Goal: Task Accomplishment & Management: Manage account settings

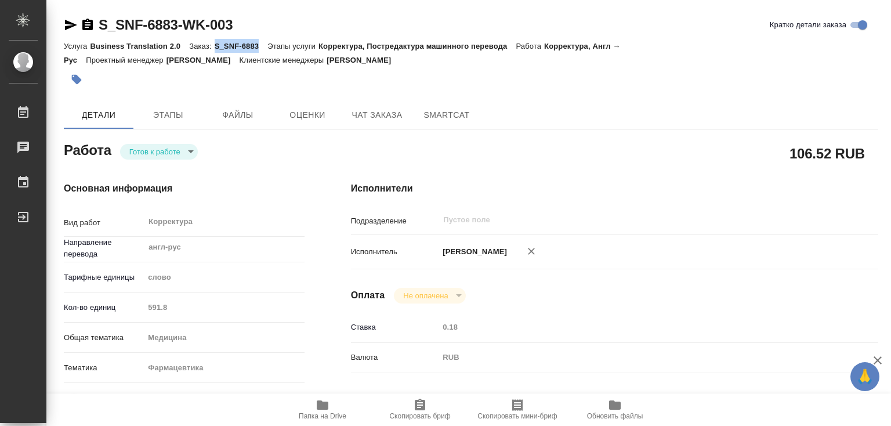
drag, startPoint x: 214, startPoint y: 46, endPoint x: 258, endPoint y: 42, distance: 43.8
click at [258, 42] on p "S_SNF-6883" at bounding box center [241, 46] width 53 height 9
copy p "S_SNF-6883"
click at [323, 403] on icon "button" at bounding box center [323, 404] width 12 height 9
click at [229, 45] on p "S_SNF-6883" at bounding box center [241, 46] width 53 height 9
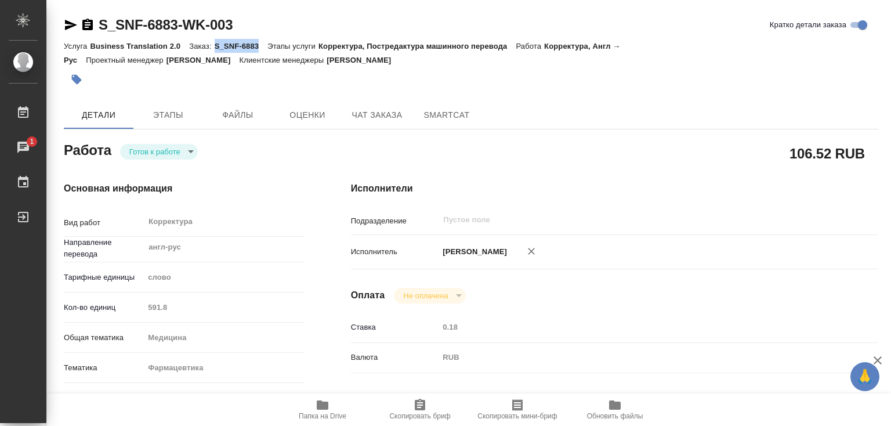
drag, startPoint x: 214, startPoint y: 46, endPoint x: 258, endPoint y: 46, distance: 44.1
click at [258, 46] on p "S_SNF-6883" at bounding box center [241, 46] width 53 height 9
copy p "S_SNF-6883"
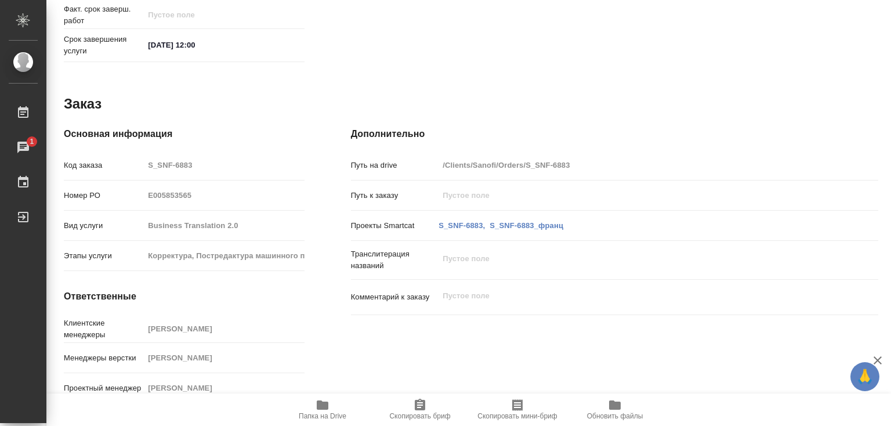
scroll to position [42, 0]
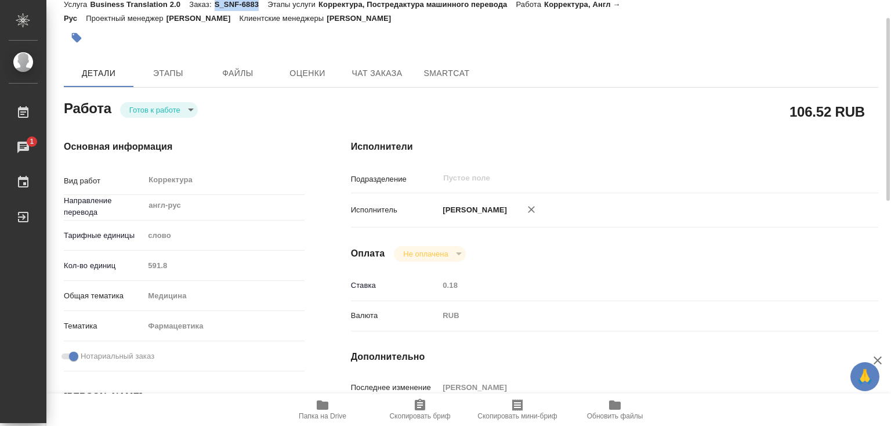
click at [160, 104] on body "🙏 .cls-1 fill:#fff; AWATERA [PERSON_NAME]lebedeva Работы 1 Чаты График Выйти S_…" at bounding box center [445, 213] width 891 height 426
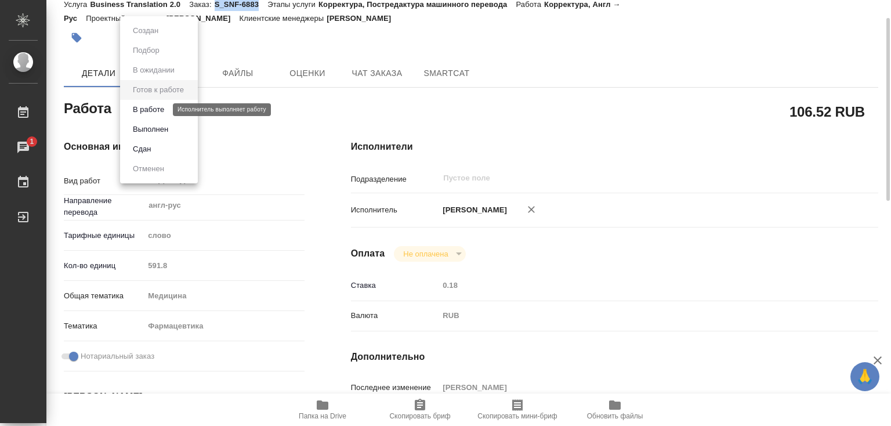
click at [160, 110] on button "В работе" at bounding box center [148, 109] width 38 height 13
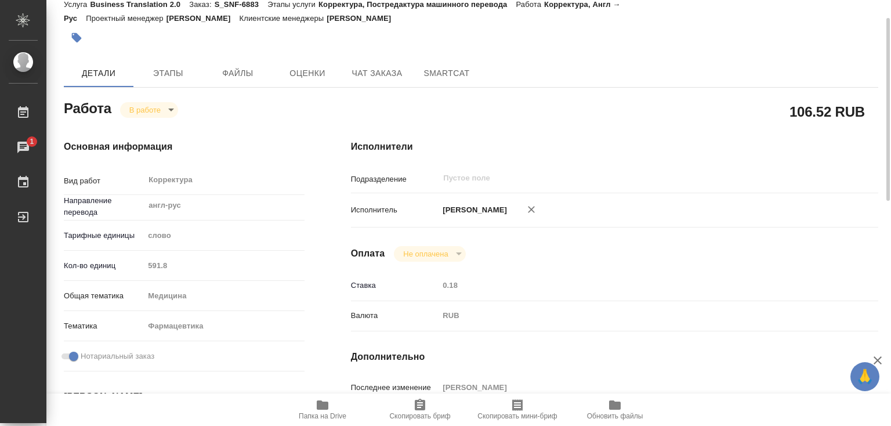
type textarea "x"
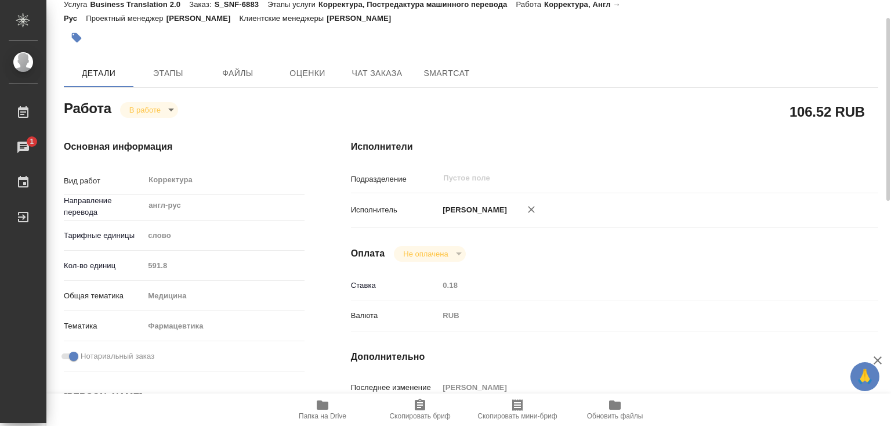
type textarea "x"
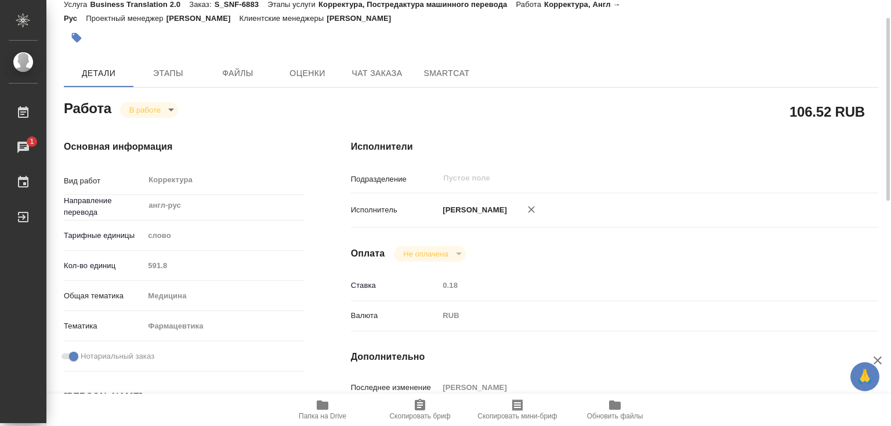
type textarea "x"
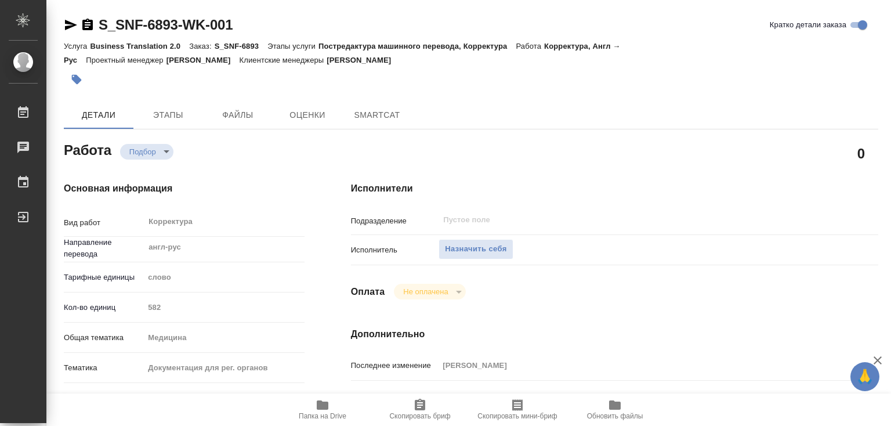
type textarea "x"
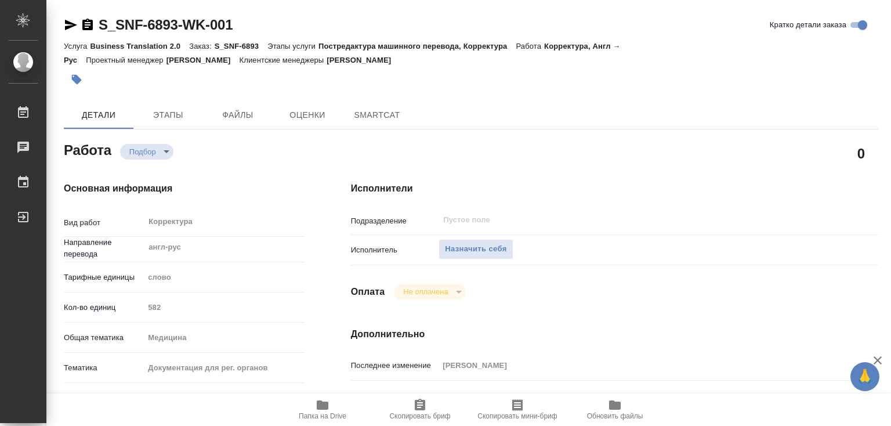
type textarea "x"
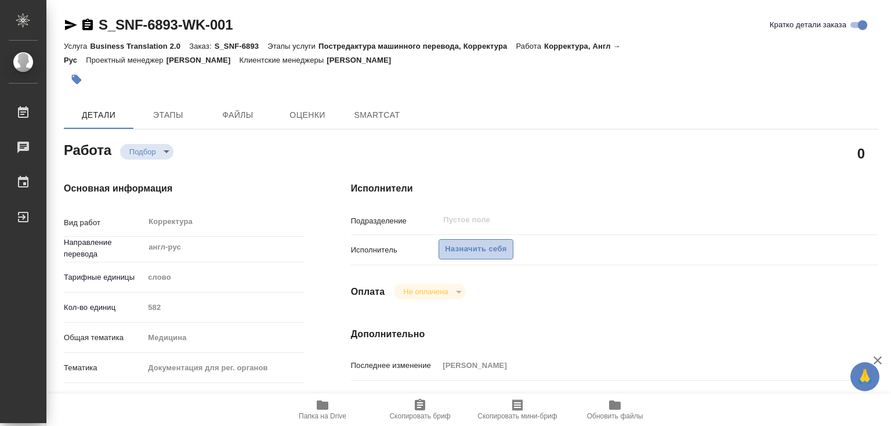
click at [468, 244] on span "Назначить себя" at bounding box center [476, 249] width 62 height 13
type textarea "x"
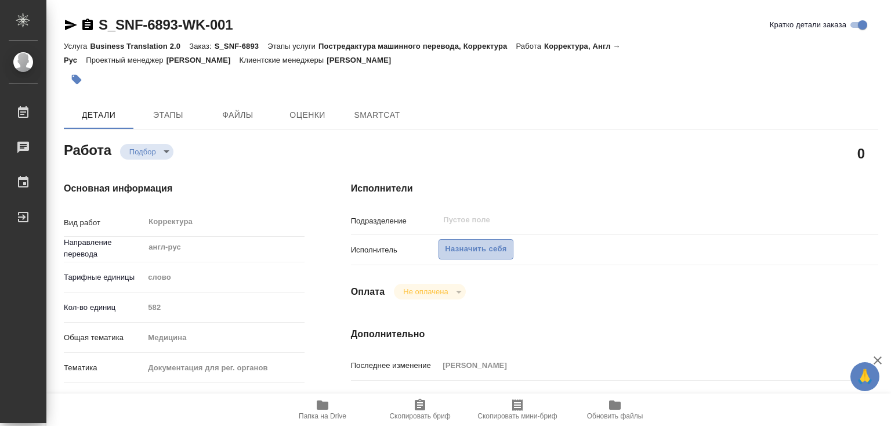
type textarea "x"
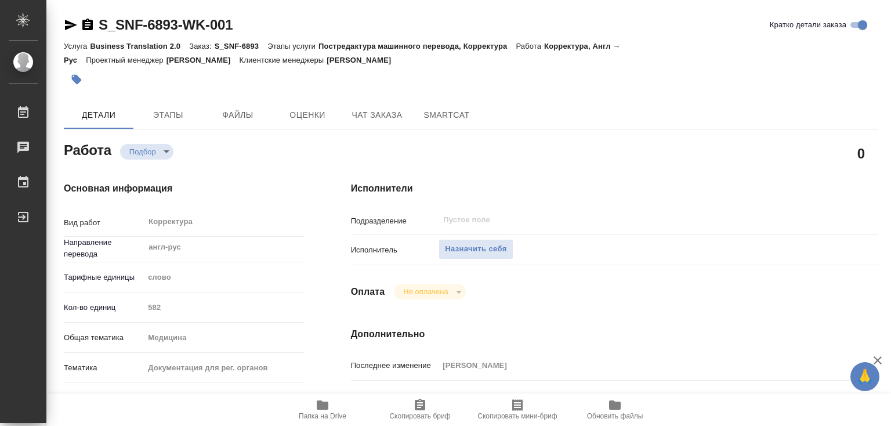
type textarea "x"
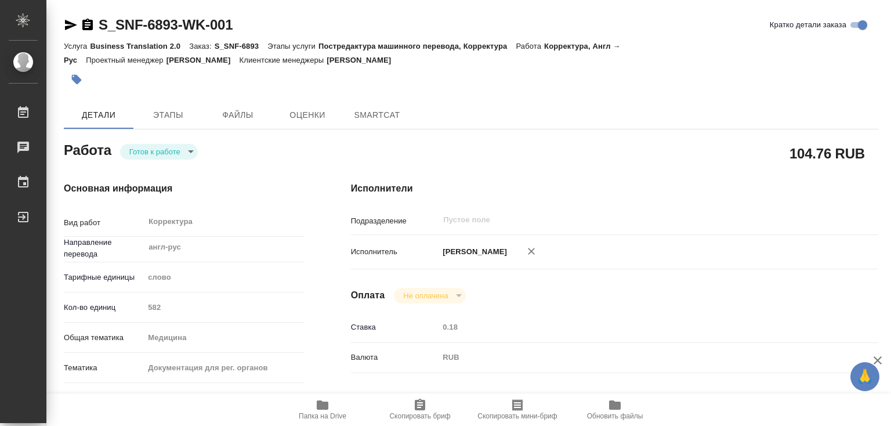
type textarea "x"
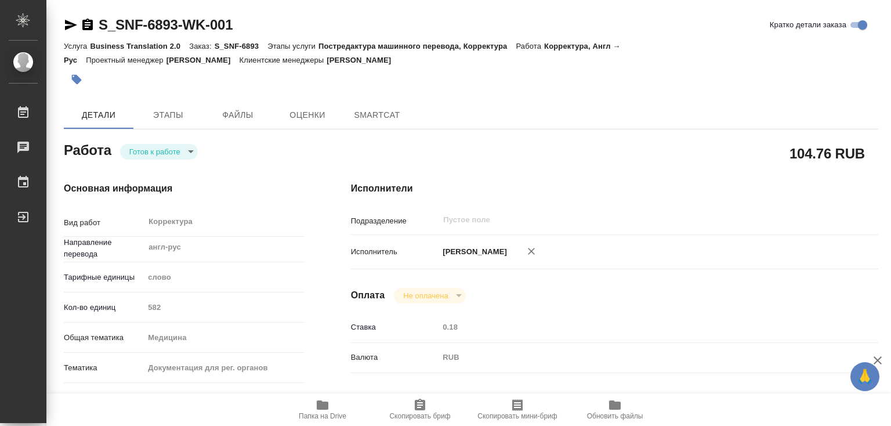
type textarea "x"
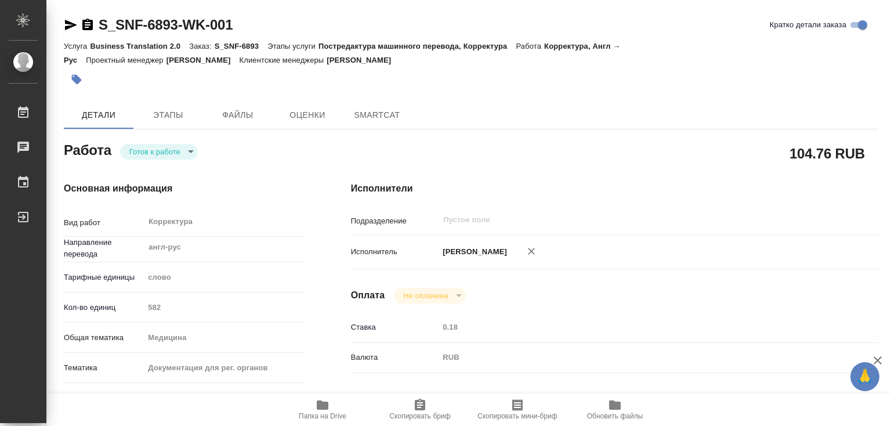
type textarea "x"
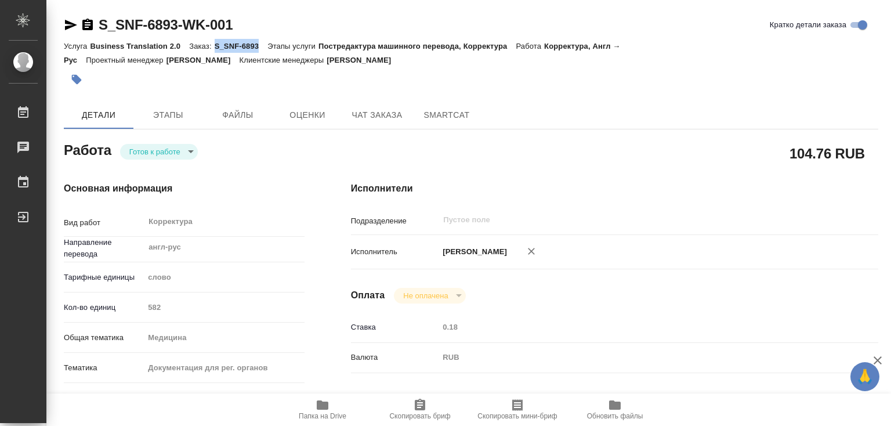
drag, startPoint x: 215, startPoint y: 46, endPoint x: 259, endPoint y: 46, distance: 44.7
click at [259, 46] on p "S_SNF-6893" at bounding box center [241, 46] width 53 height 9
type textarea "x"
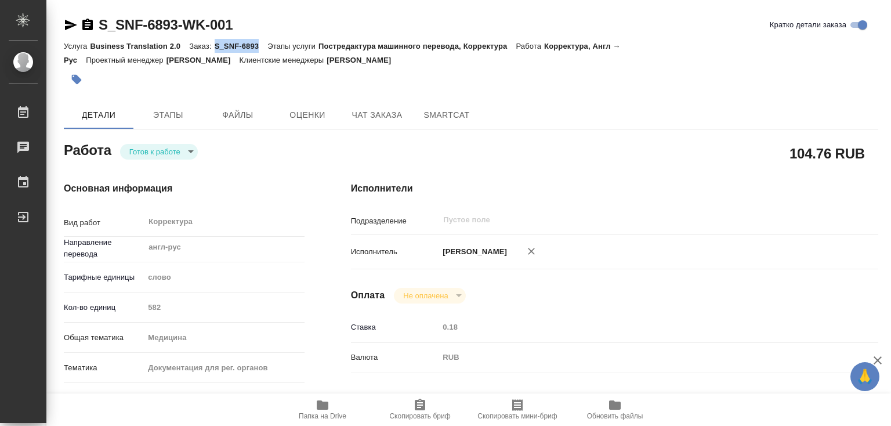
type textarea "x"
copy p "S_SNF-6893"
type textarea "x"
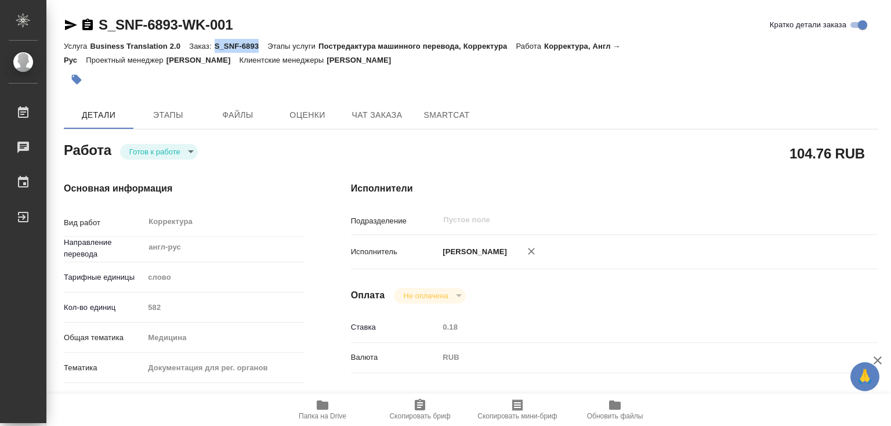
type textarea "x"
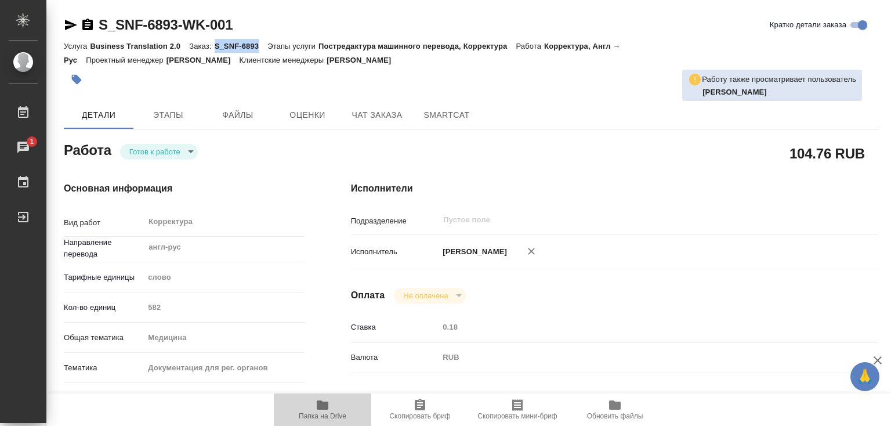
click at [321, 405] on icon "button" at bounding box center [323, 404] width 12 height 9
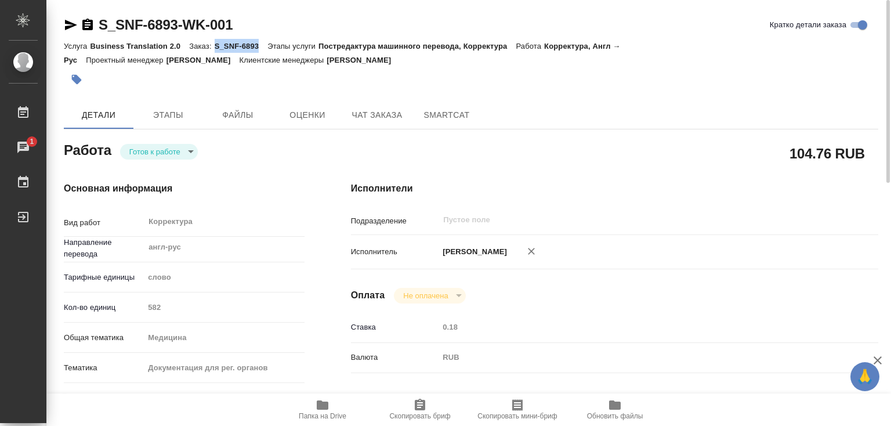
click at [233, 44] on p "S_SNF-6893" at bounding box center [241, 46] width 53 height 9
drag, startPoint x: 216, startPoint y: 43, endPoint x: 258, endPoint y: 45, distance: 42.4
click at [258, 45] on p "S_SNF-6893" at bounding box center [241, 46] width 53 height 9
copy p "S_SNF-6893"
click at [179, 151] on body "🙏 .cls-1 fill:#fff; AWATERA Лебедева Юлия y.lebedeva Работы 1 Чаты График Выйти…" at bounding box center [445, 213] width 891 height 426
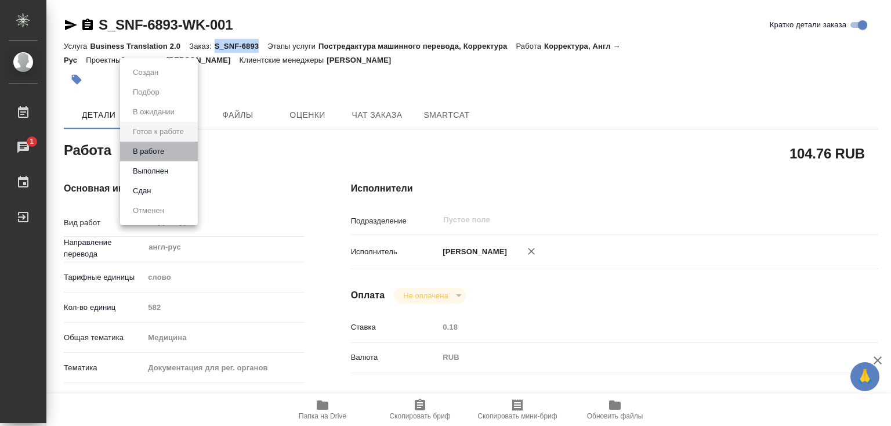
click at [176, 151] on li "В работе" at bounding box center [159, 152] width 78 height 20
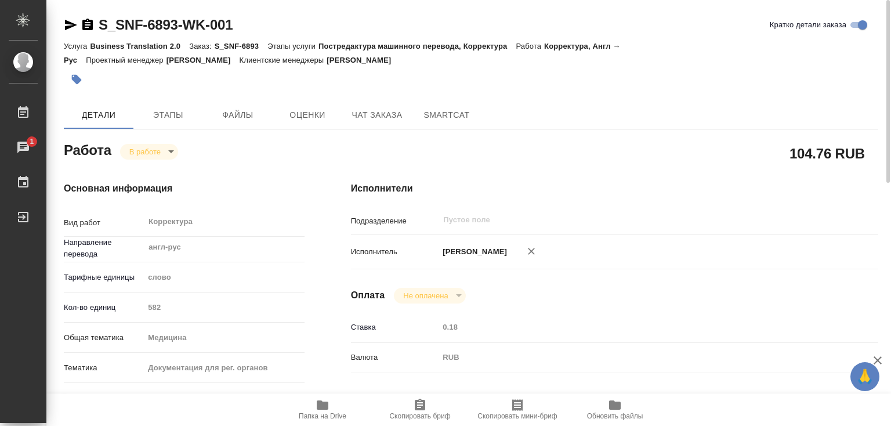
type textarea "x"
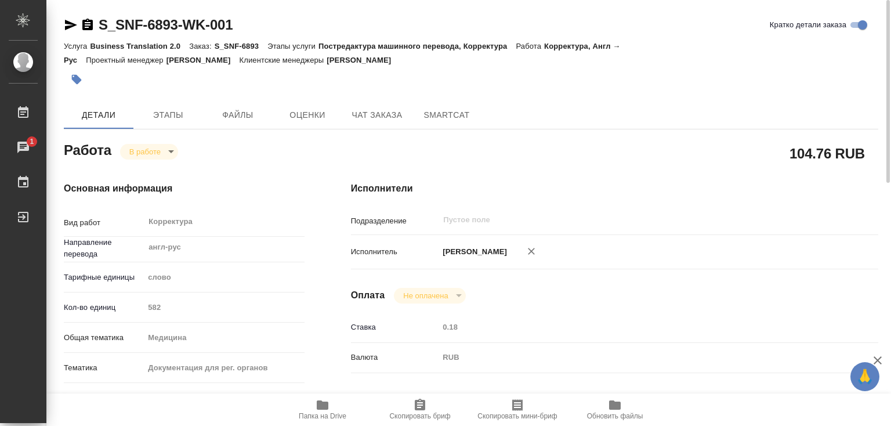
type textarea "x"
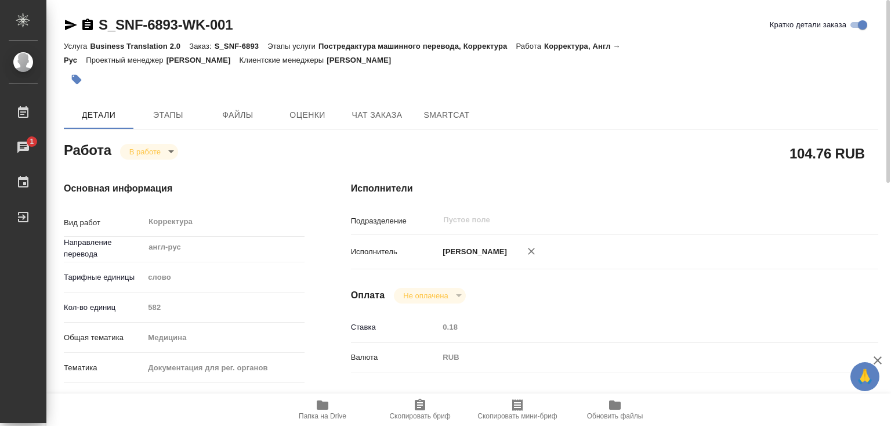
type textarea "x"
